Goal: Find contact information: Find contact information

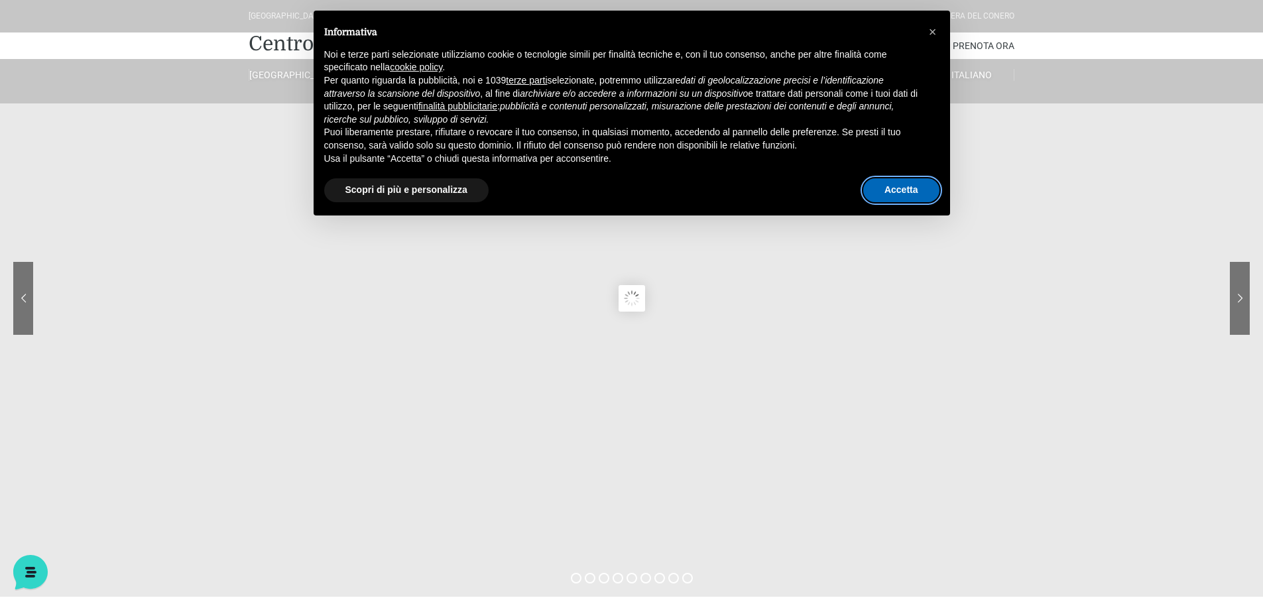
click at [922, 184] on button "Accetta" at bounding box center [901, 190] width 76 height 24
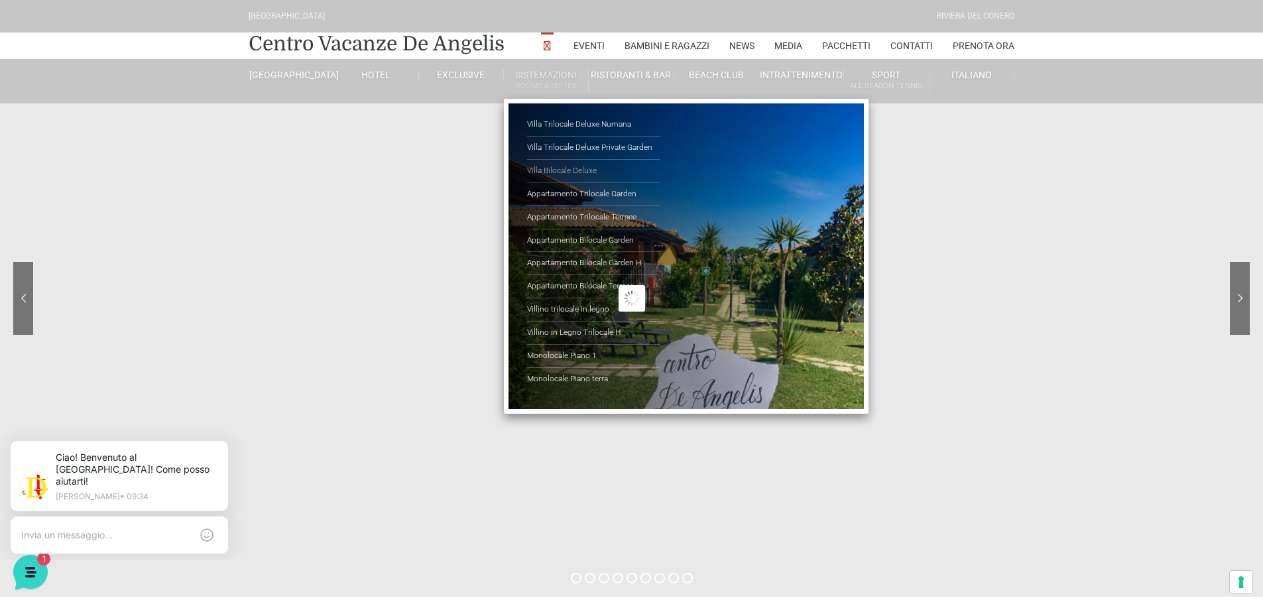
click at [548, 170] on link "Villa Bilocale Deluxe" at bounding box center [593, 171] width 133 height 23
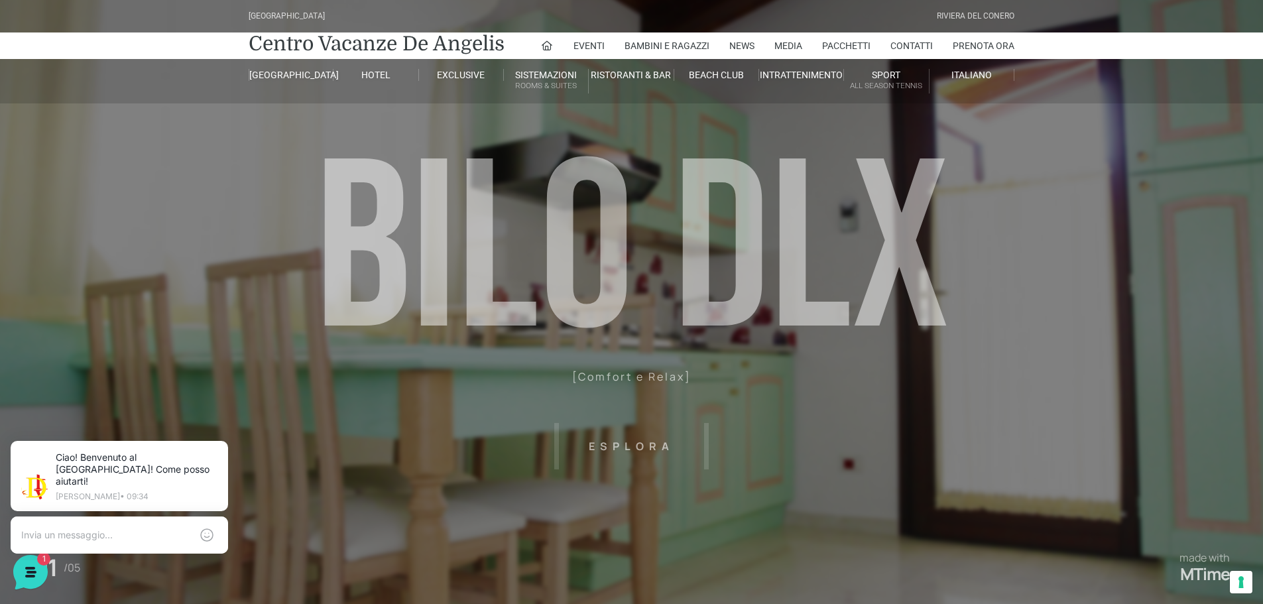
click at [226, 229] on header "Villaggio Hotel Resort Riviera Del Conero Centro Vacanze De Angelis Eventi Miss…" at bounding box center [631, 298] width 1263 height 597
click at [610, 445] on header "Villaggio Hotel Resort Riviera Del Conero Centro Vacanze De Angelis Eventi Miss…" at bounding box center [631, 298] width 1263 height 597
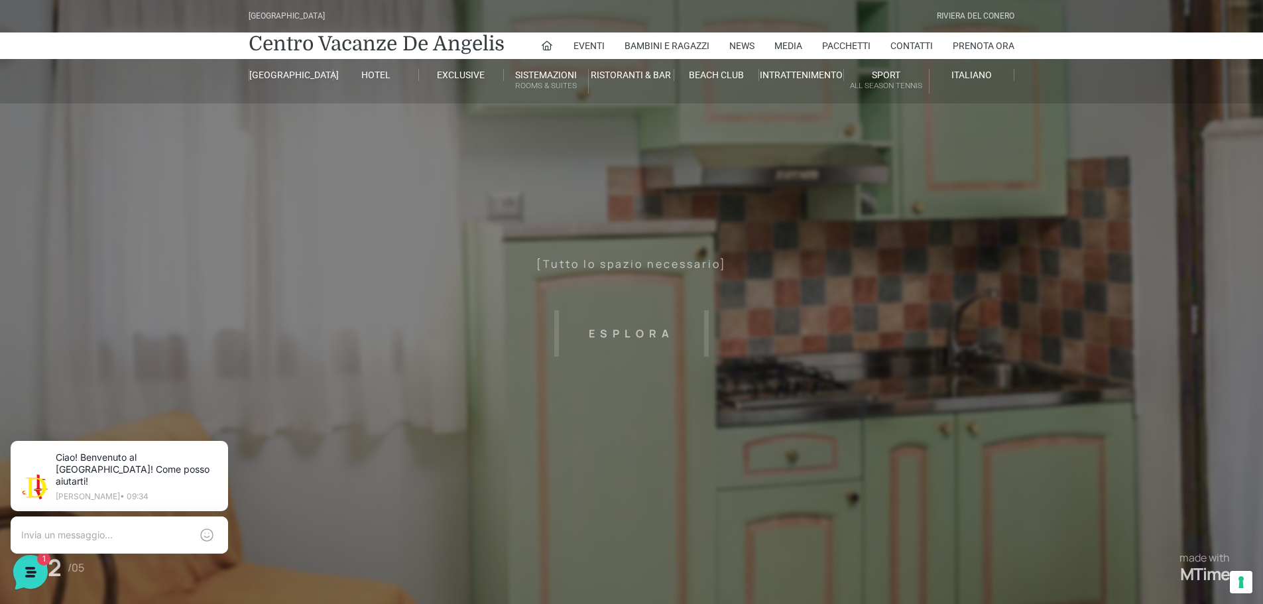
click at [640, 336] on header "Villaggio Hotel Resort Riviera Del Conero Centro Vacanze De Angelis Eventi Miss…" at bounding box center [631, 298] width 1263 height 597
click at [640, 334] on header "Villaggio Hotel Resort Riviera Del Conero Centro Vacanze De Angelis Eventi Miss…" at bounding box center [631, 298] width 1263 height 597
drag, startPoint x: 1089, startPoint y: 341, endPoint x: 1018, endPoint y: 345, distance: 71.0
click at [1018, 345] on header "Villaggio Hotel Resort Riviera Del Conero Centro Vacanze De Angelis Eventi Miss…" at bounding box center [631, 298] width 1263 height 597
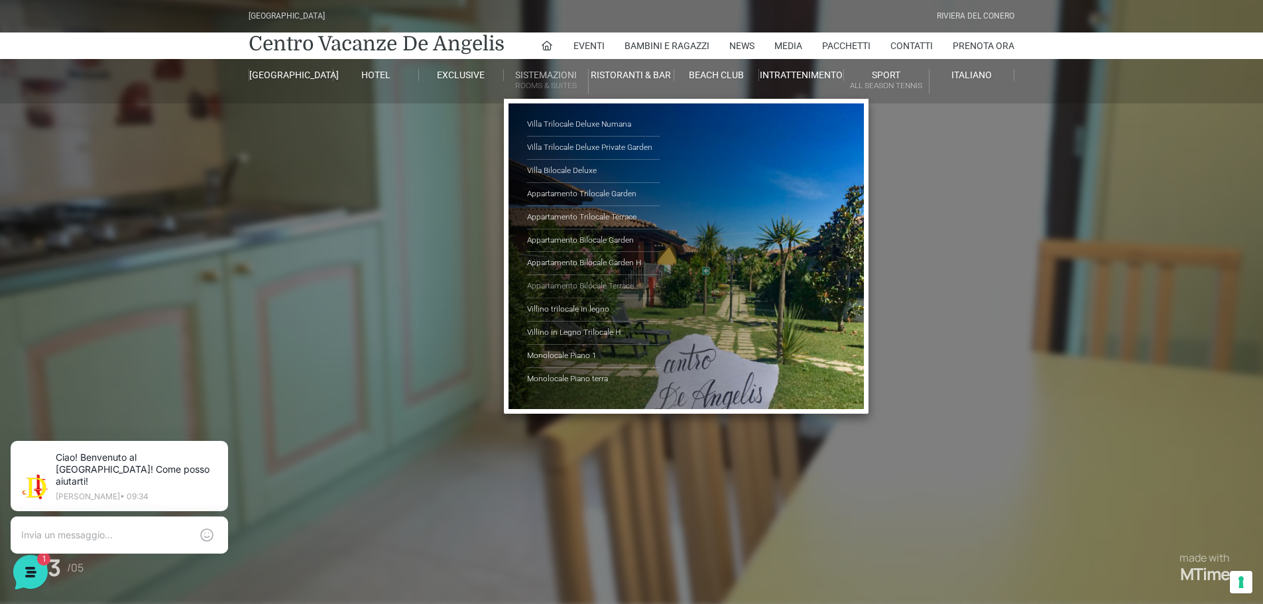
click at [592, 288] on link "Appartamento Bilocale Terrace" at bounding box center [593, 286] width 133 height 23
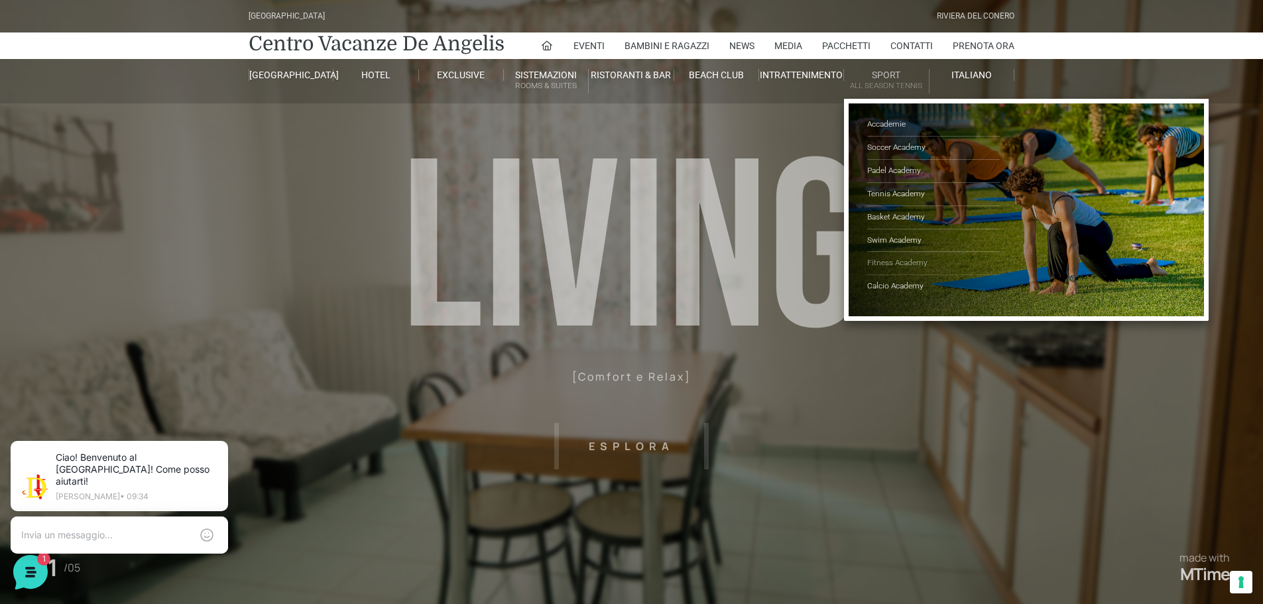
click at [889, 265] on link "Fitness Academy" at bounding box center [933, 263] width 133 height 23
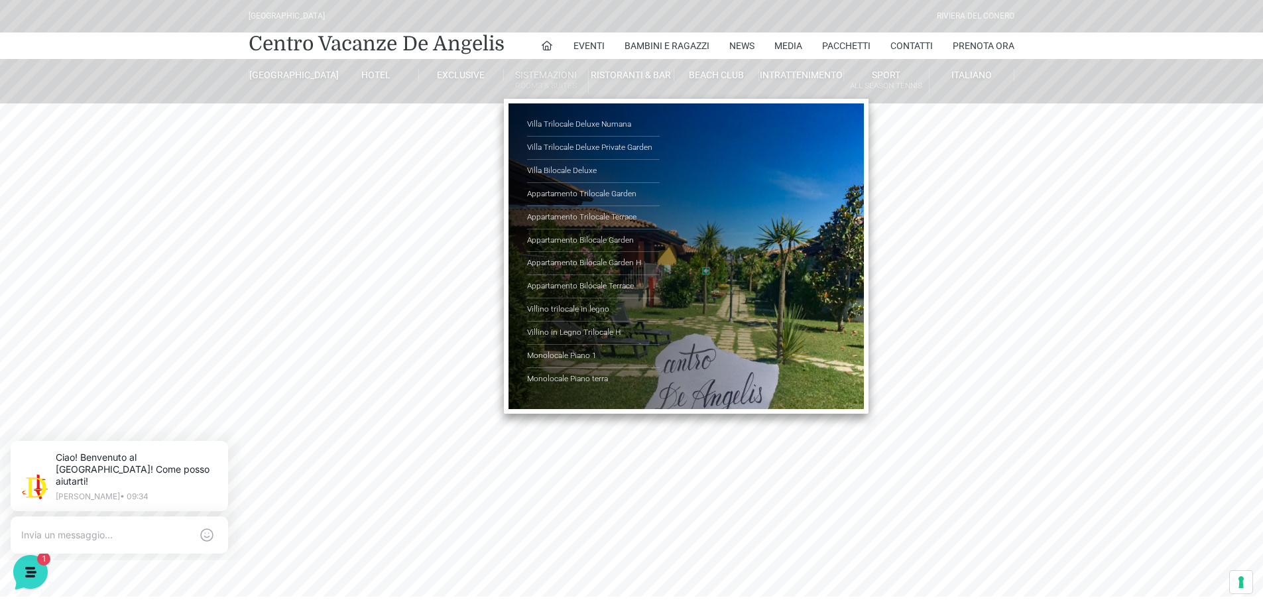
click at [548, 78] on link "Sistemazioni Rooms & Suites" at bounding box center [546, 81] width 85 height 25
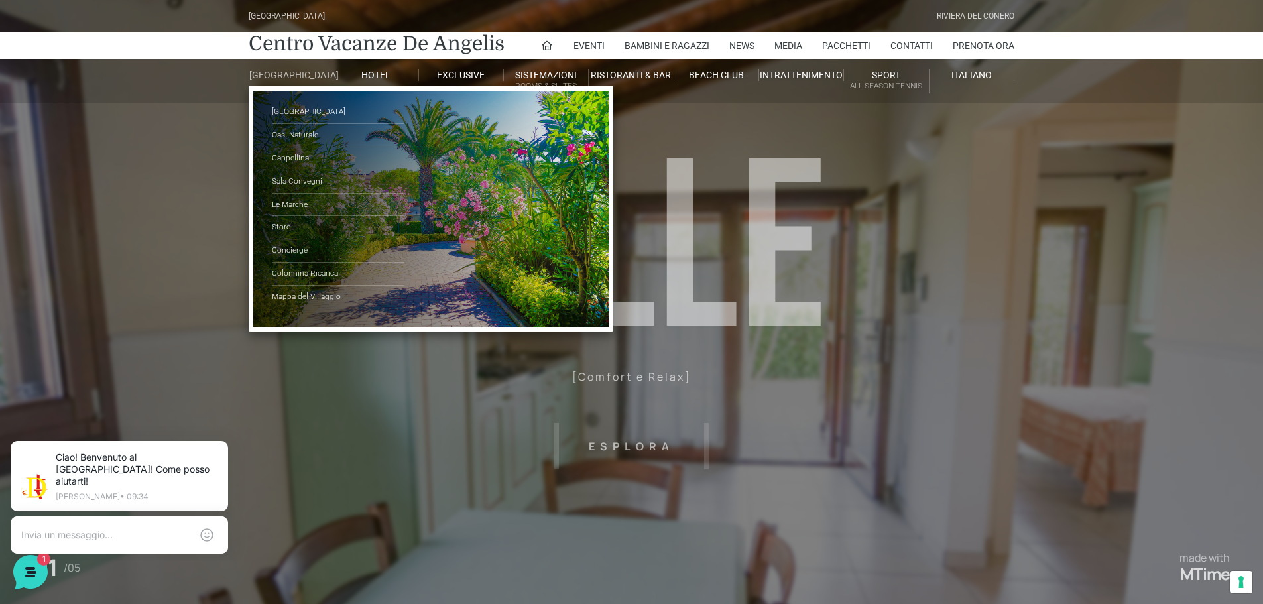
click at [284, 78] on link "[GEOGRAPHIC_DATA]" at bounding box center [291, 75] width 85 height 12
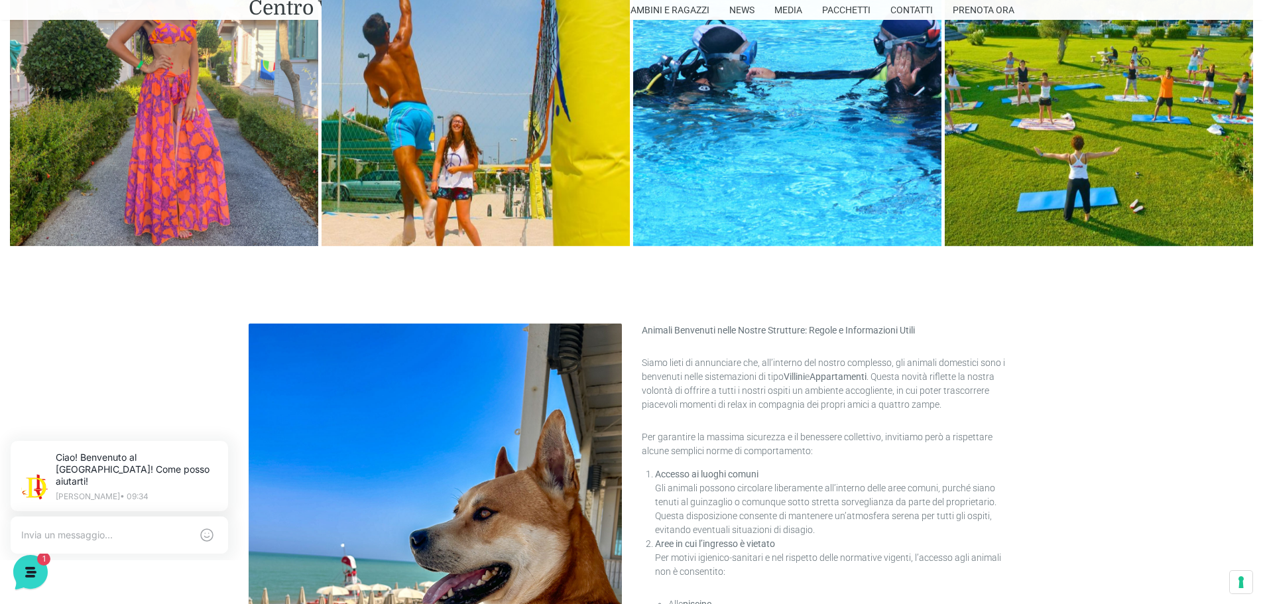
scroll to position [2605, 0]
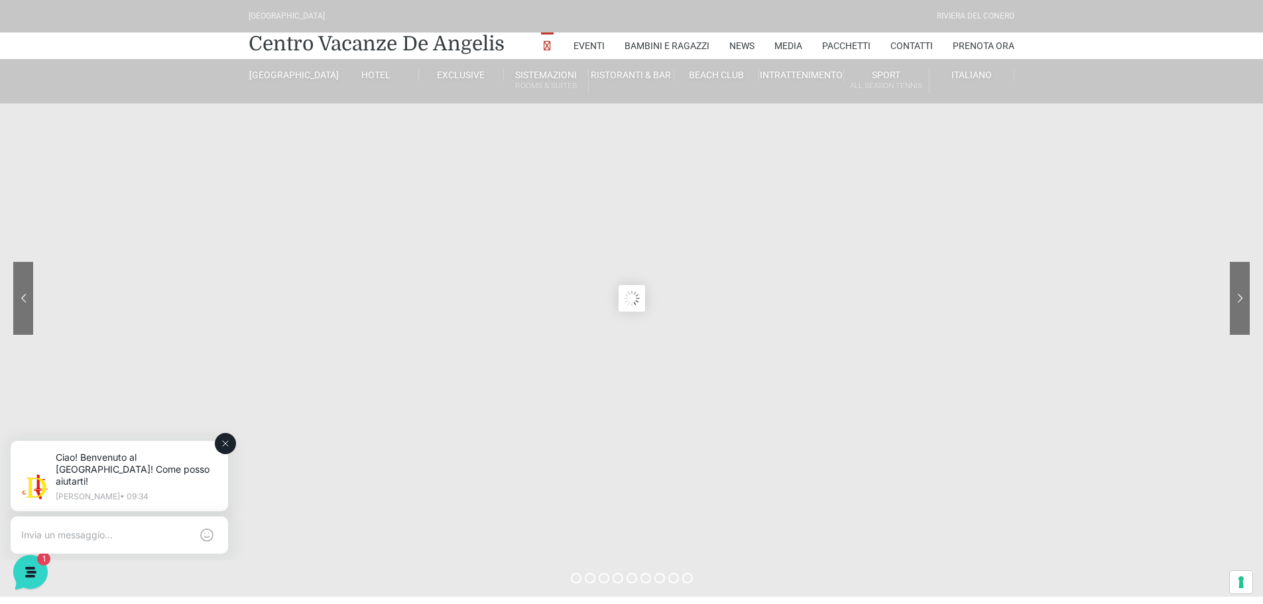
click at [113, 529] on textarea at bounding box center [106, 535] width 170 height 12
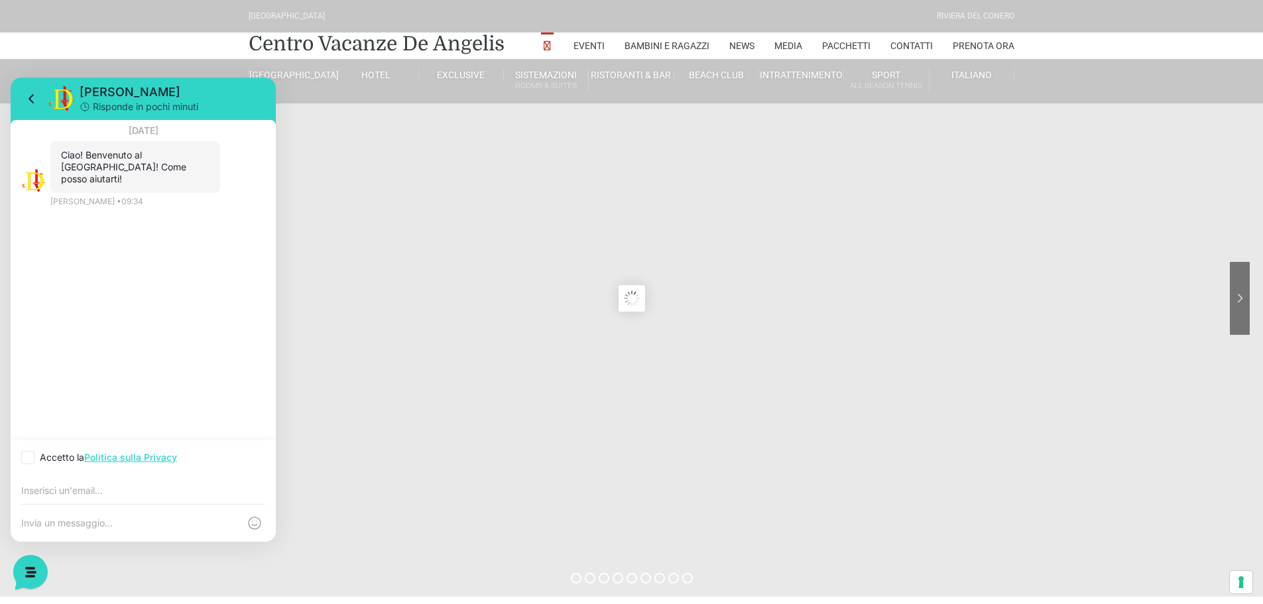
click at [337, 190] on sr7-content at bounding box center [631, 298] width 1263 height 597
click at [850, 40] on link "Pacchetti" at bounding box center [846, 45] width 48 height 27
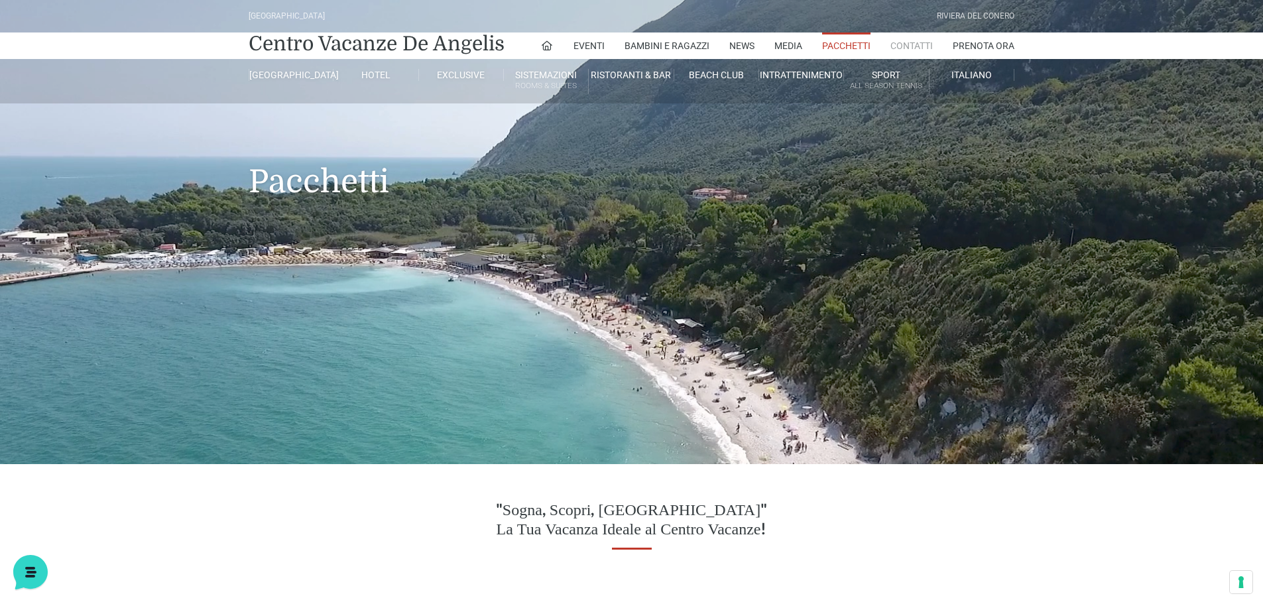
click at [920, 48] on link "Contatti" at bounding box center [911, 45] width 42 height 27
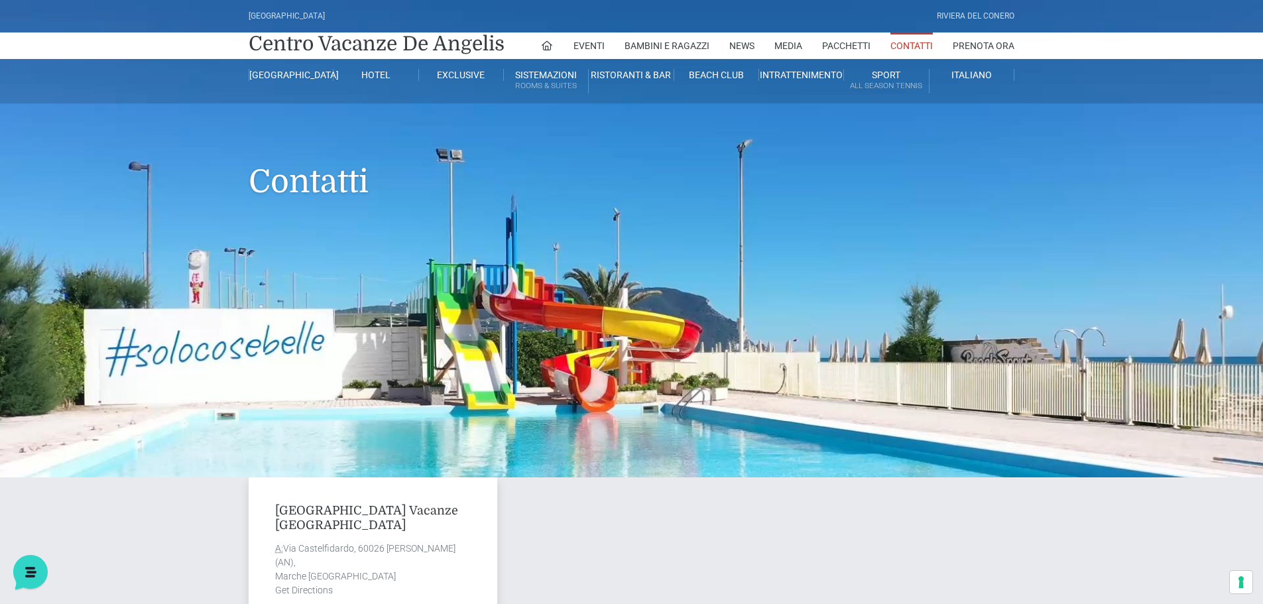
scroll to position [265, 0]
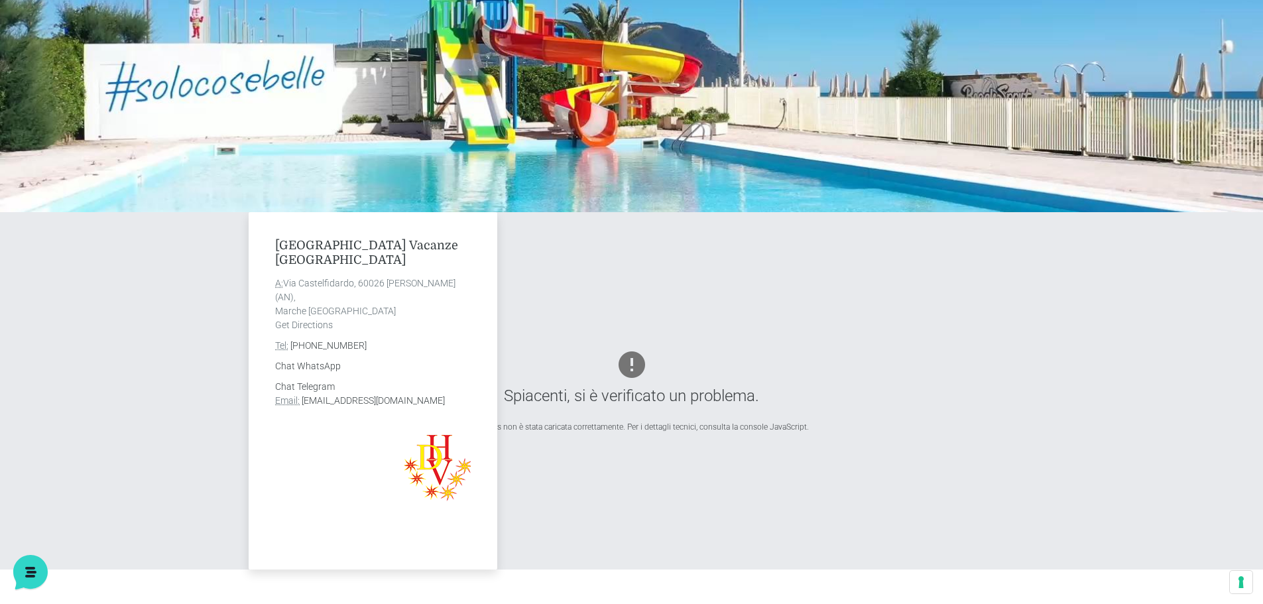
click at [675, 282] on div "[GEOGRAPHIC_DATA] Vacanze De Angelis A: [STREET_ADDRESS][PERSON_NAME] Get Direc…" at bounding box center [632, 390] width 776 height 357
click at [631, 357] on div "[GEOGRAPHIC_DATA] Vacanze De Angelis A: [STREET_ADDRESS][PERSON_NAME] Get Direc…" at bounding box center [632, 390] width 776 height 357
